Goal: Task Accomplishment & Management: Manage account settings

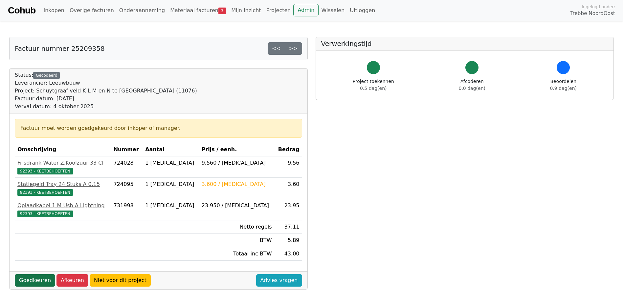
click at [40, 284] on link "Goedkeuren" at bounding box center [35, 281] width 40 height 12
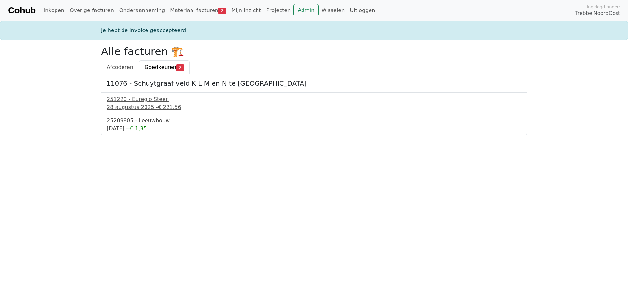
click at [134, 120] on div "25209805 - Leeuwbouw" at bounding box center [314, 121] width 414 height 8
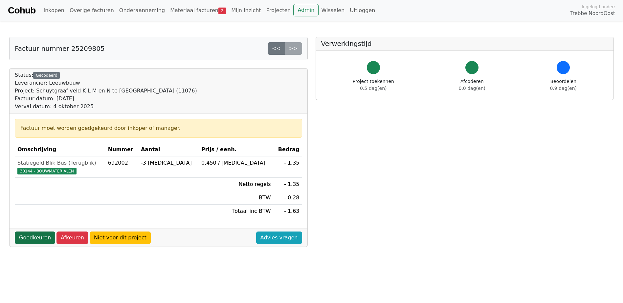
click at [39, 237] on link "Goedkeuren" at bounding box center [35, 238] width 40 height 12
